Goal: Task Accomplishment & Management: Use online tool/utility

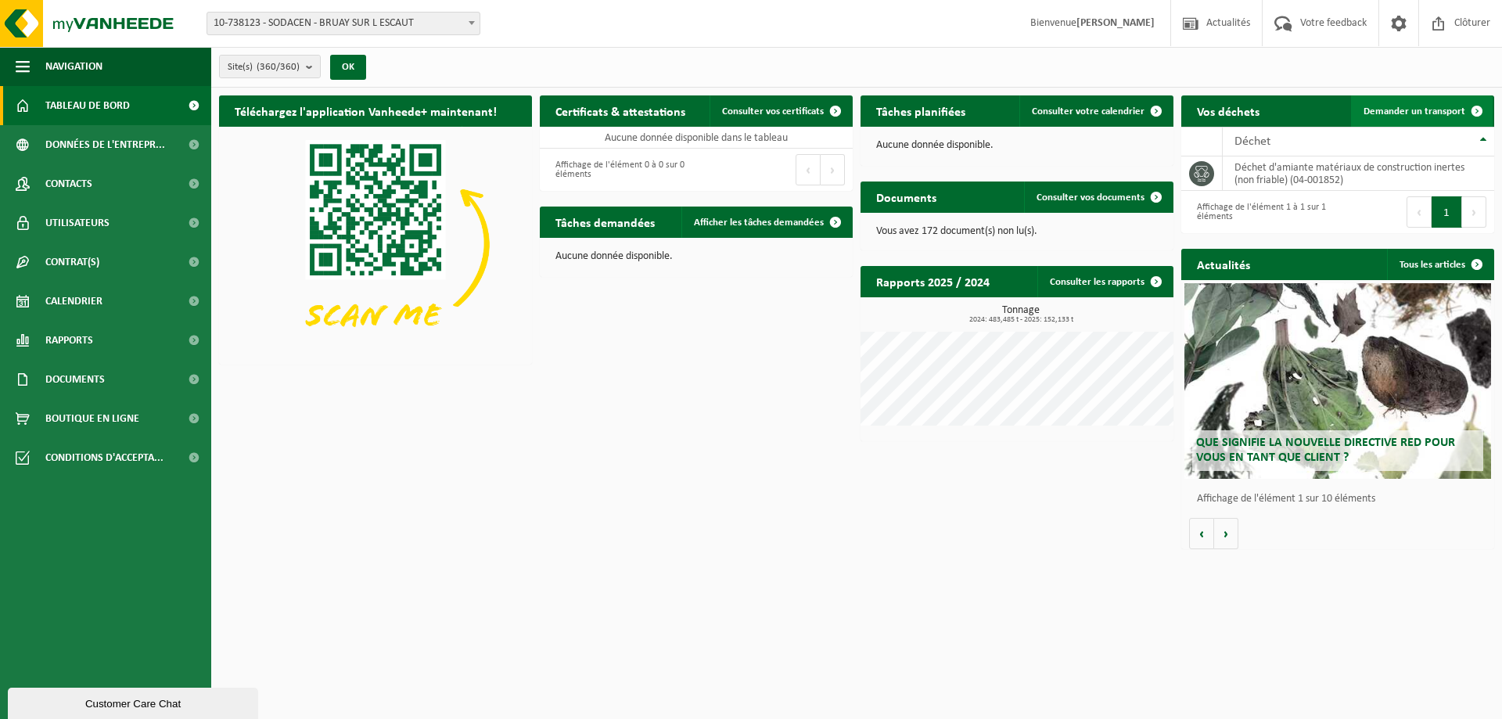
click at [1414, 114] on span "Demander un transport" at bounding box center [1415, 111] width 102 height 10
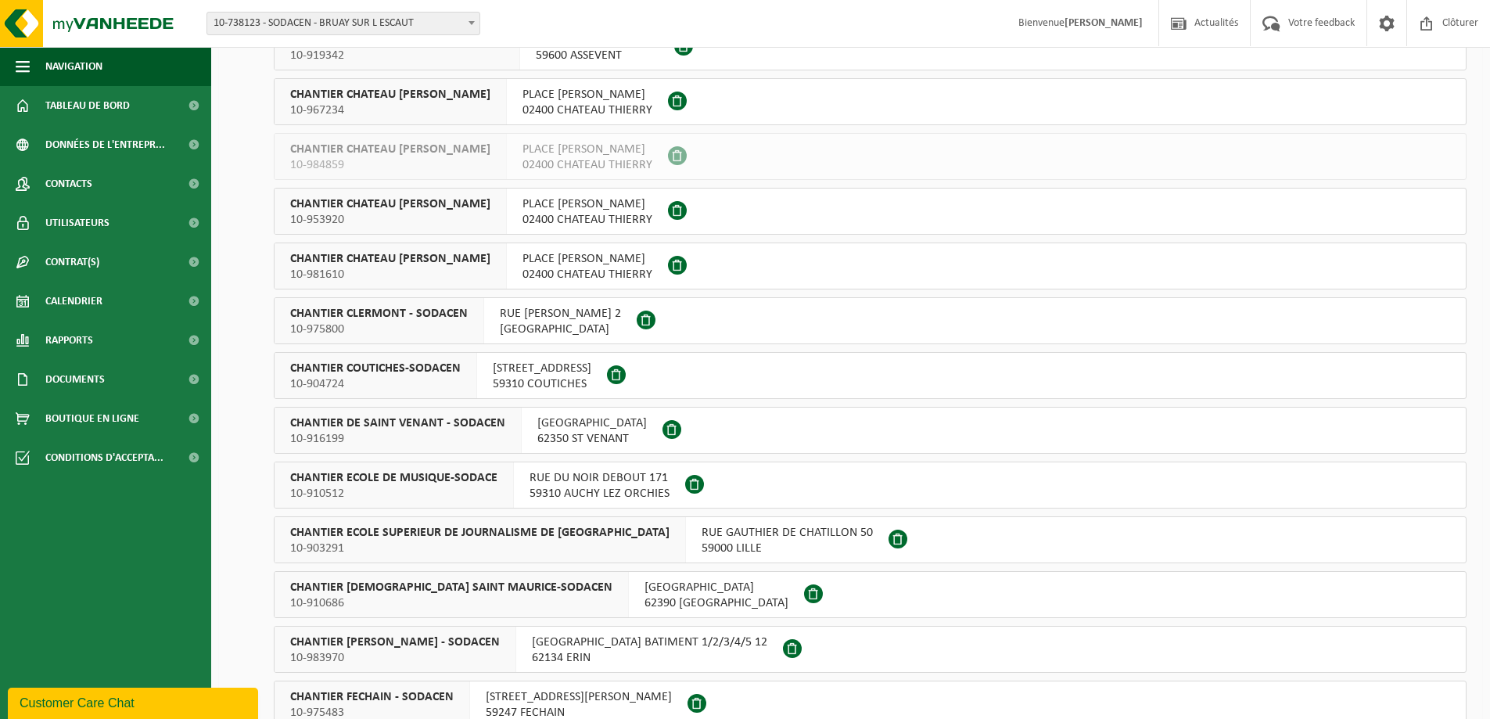
scroll to position [4850, 0]
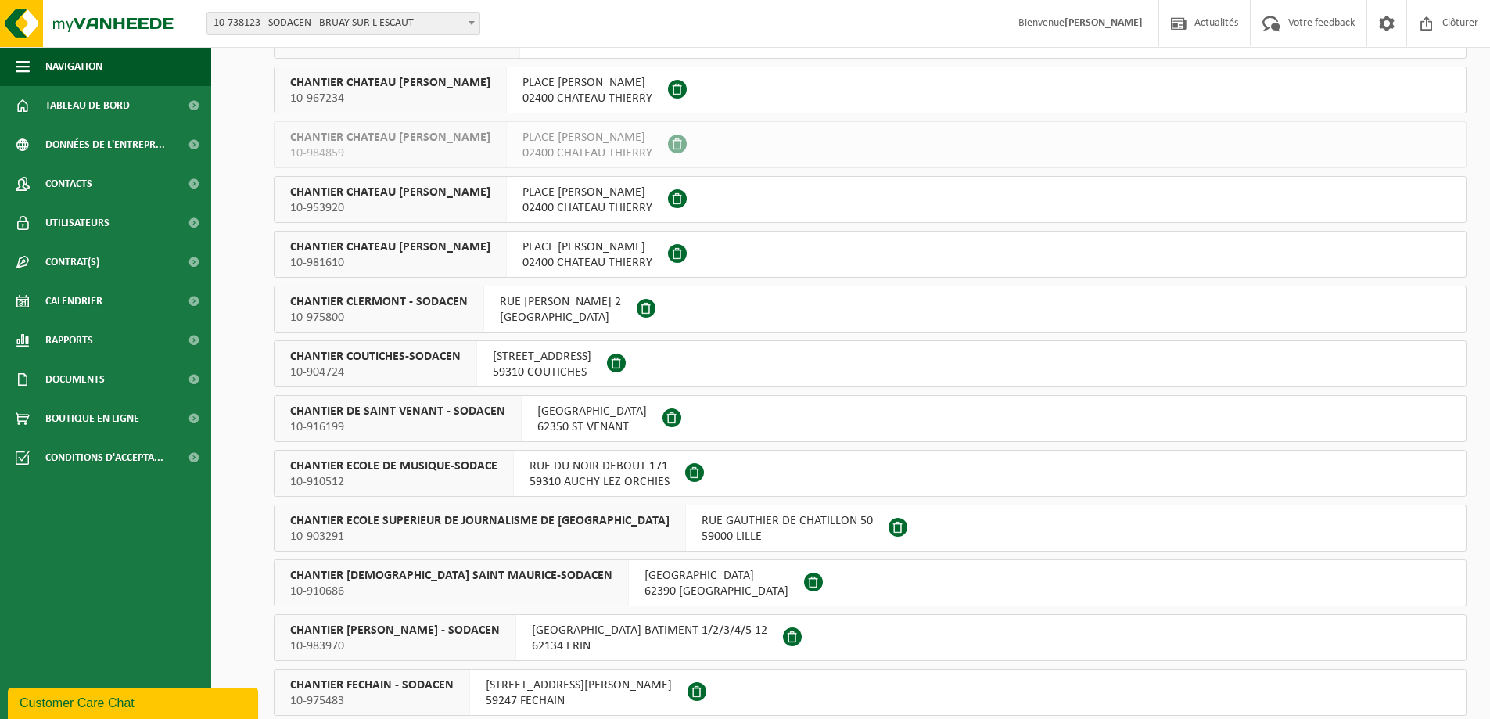
click at [552, 289] on div "RUE HENRI BREUIL 2 60600 CLERMONT" at bounding box center [560, 308] width 153 height 45
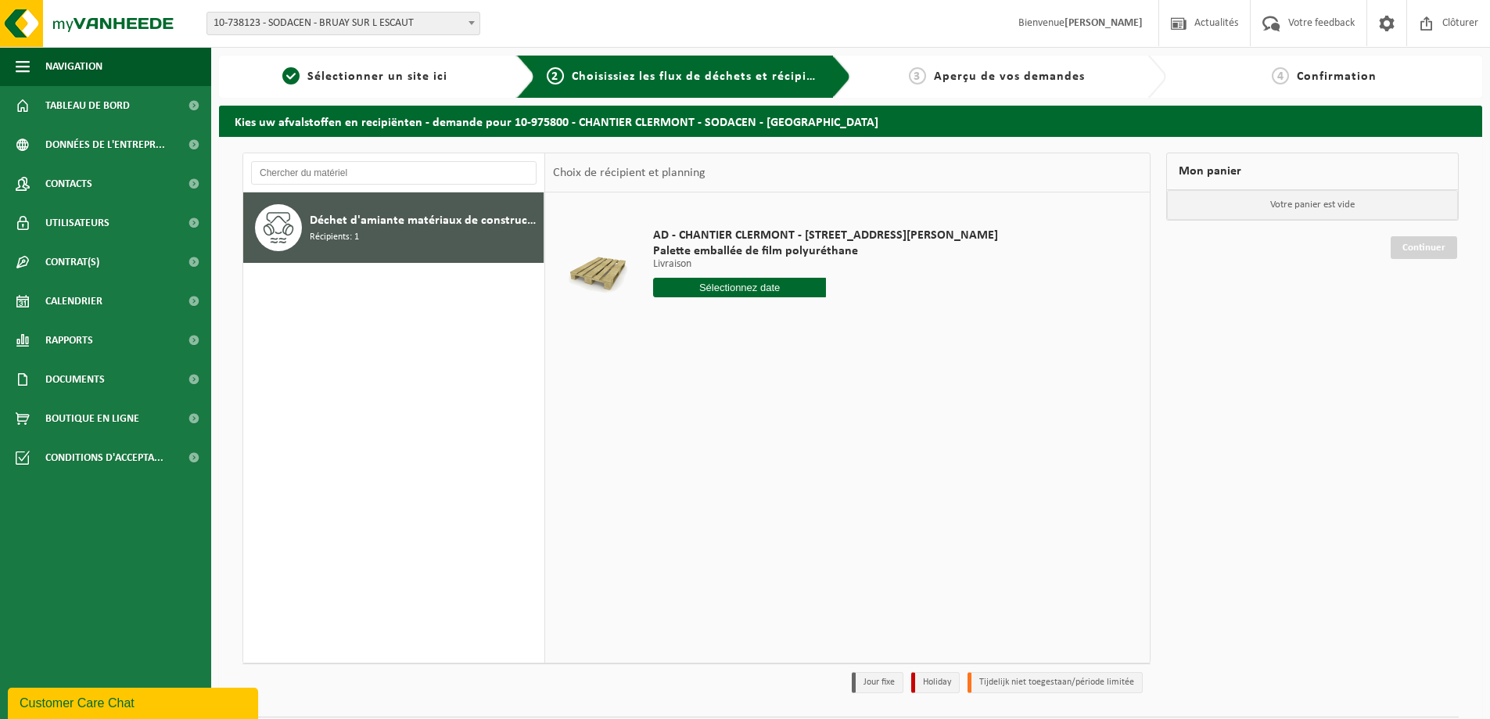
click at [676, 290] on input "text" at bounding box center [739, 288] width 173 height 20
click at [769, 453] on div "26" at bounding box center [777, 451] width 27 height 25
type input "à partir de [DATE]"
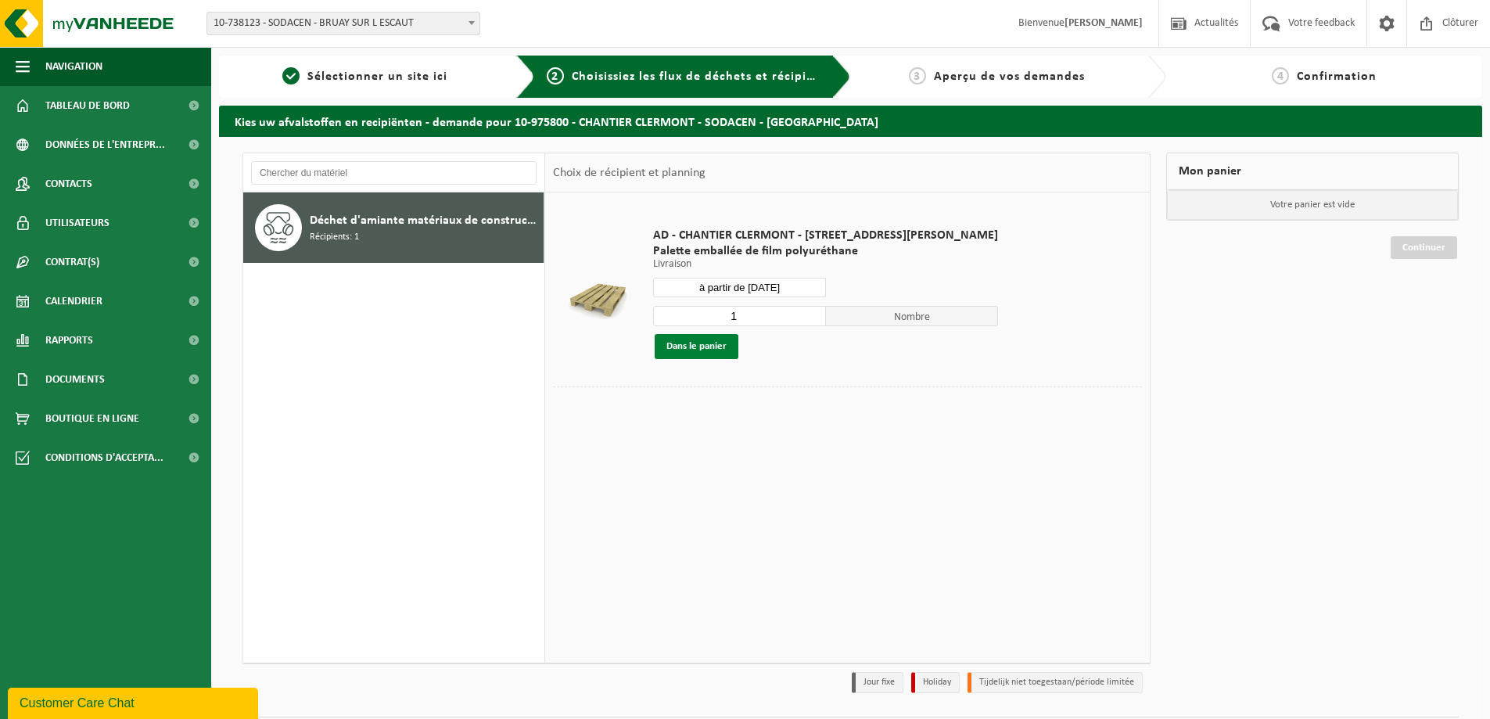
click at [696, 344] on button "Dans le panier" at bounding box center [697, 346] width 84 height 25
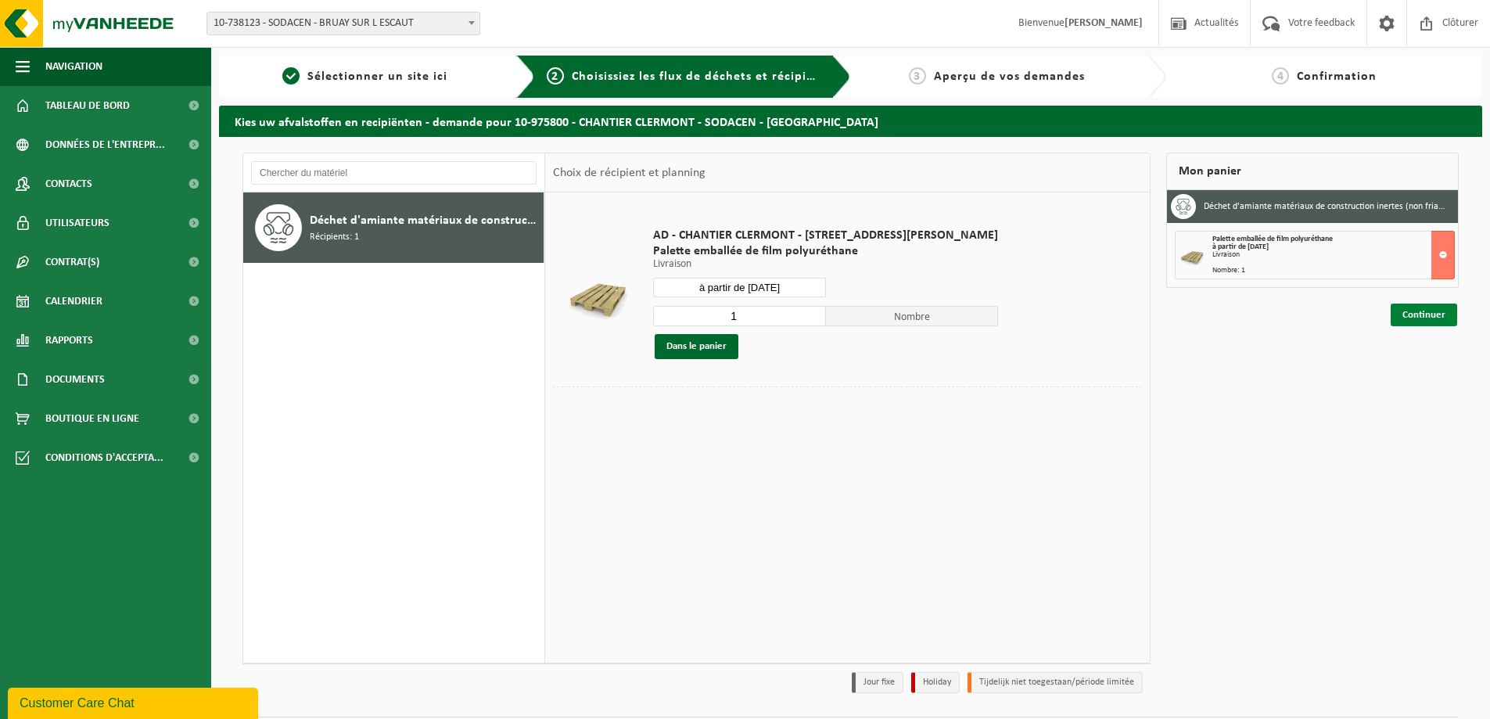
click at [1400, 319] on link "Continuer" at bounding box center [1424, 315] width 66 height 23
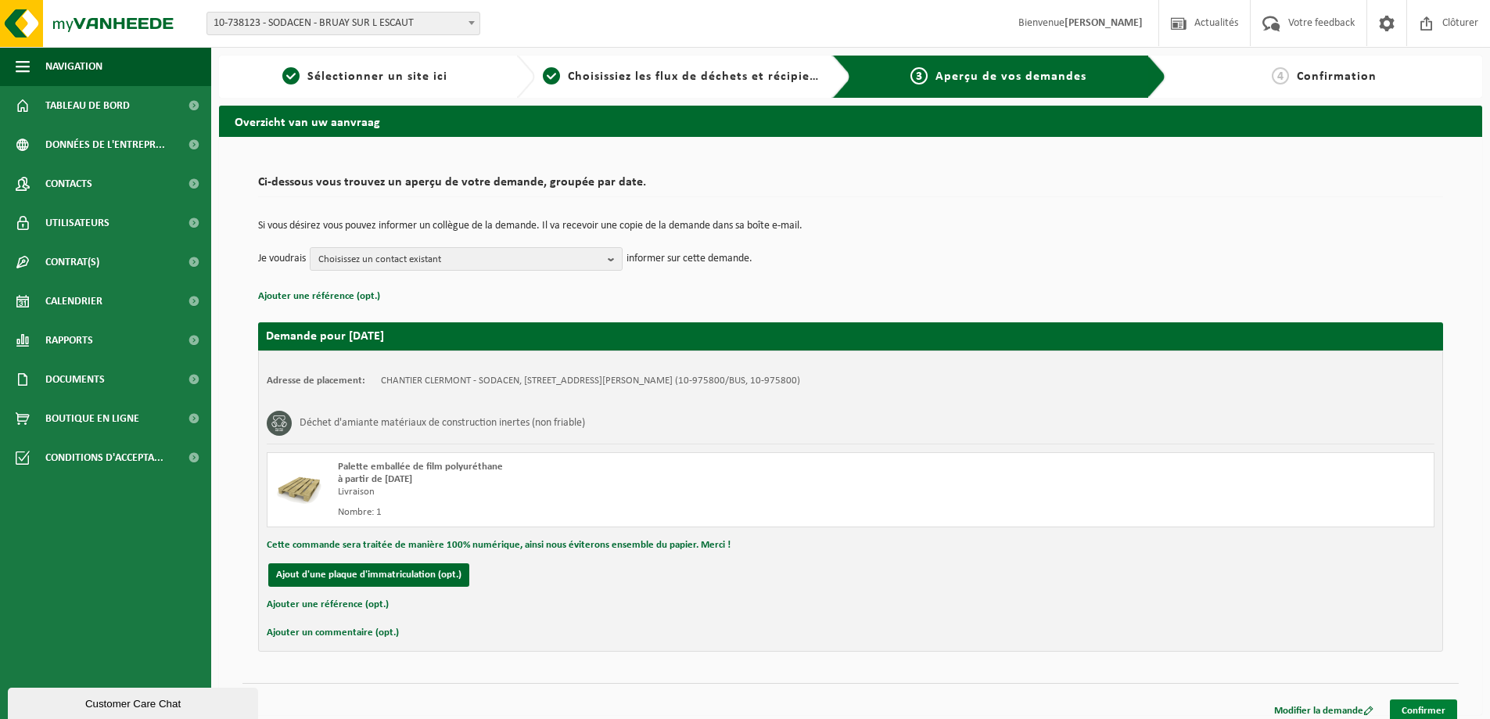
click at [1431, 704] on link "Confirmer" at bounding box center [1423, 710] width 67 height 23
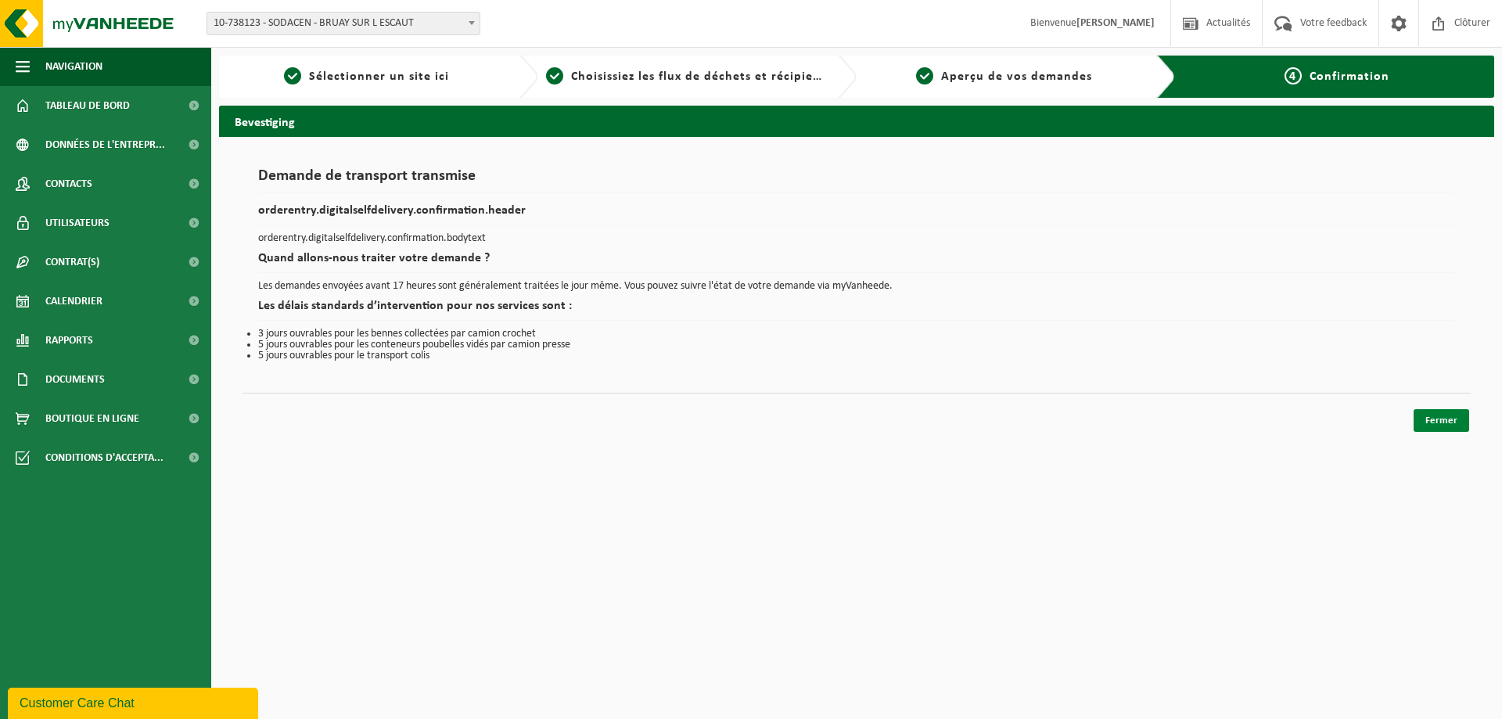
click at [1465, 421] on link "Fermer" at bounding box center [1442, 420] width 56 height 23
